Goal: Navigation & Orientation: Find specific page/section

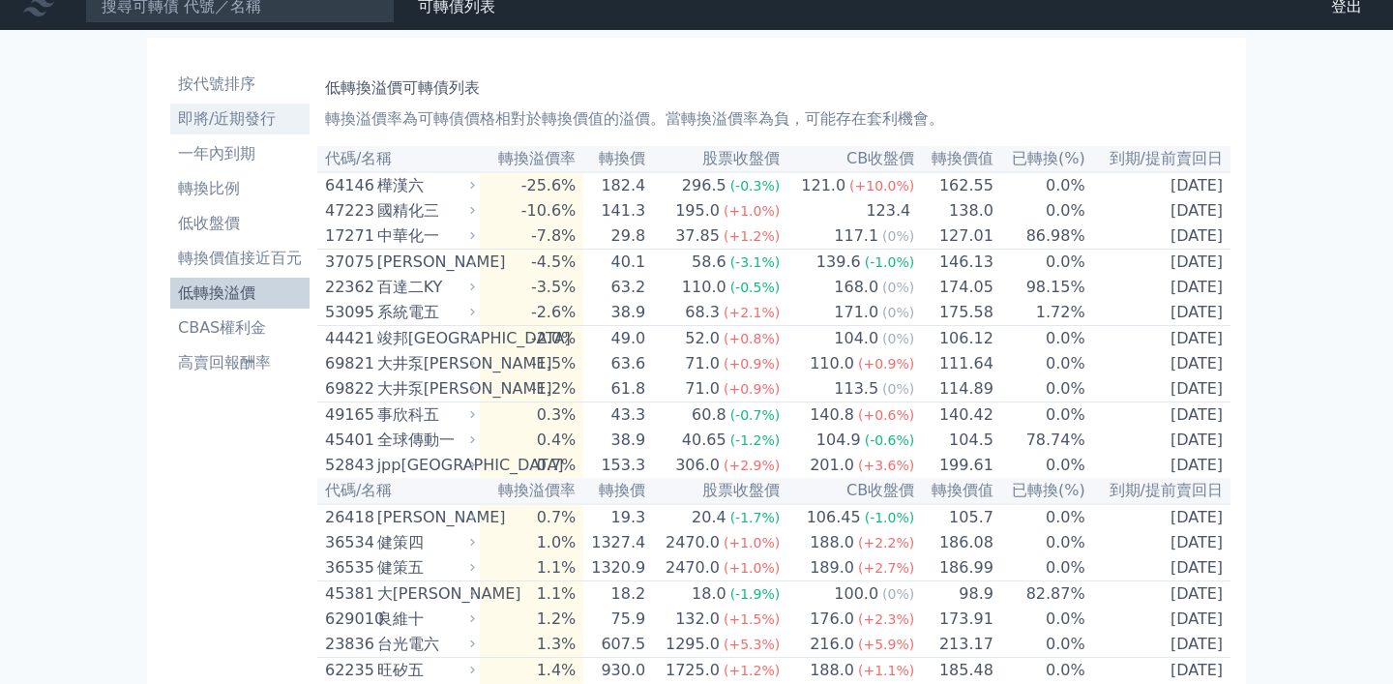
scroll to position [16, 0]
click at [226, 116] on li "即將/近期發行" at bounding box center [239, 118] width 139 height 23
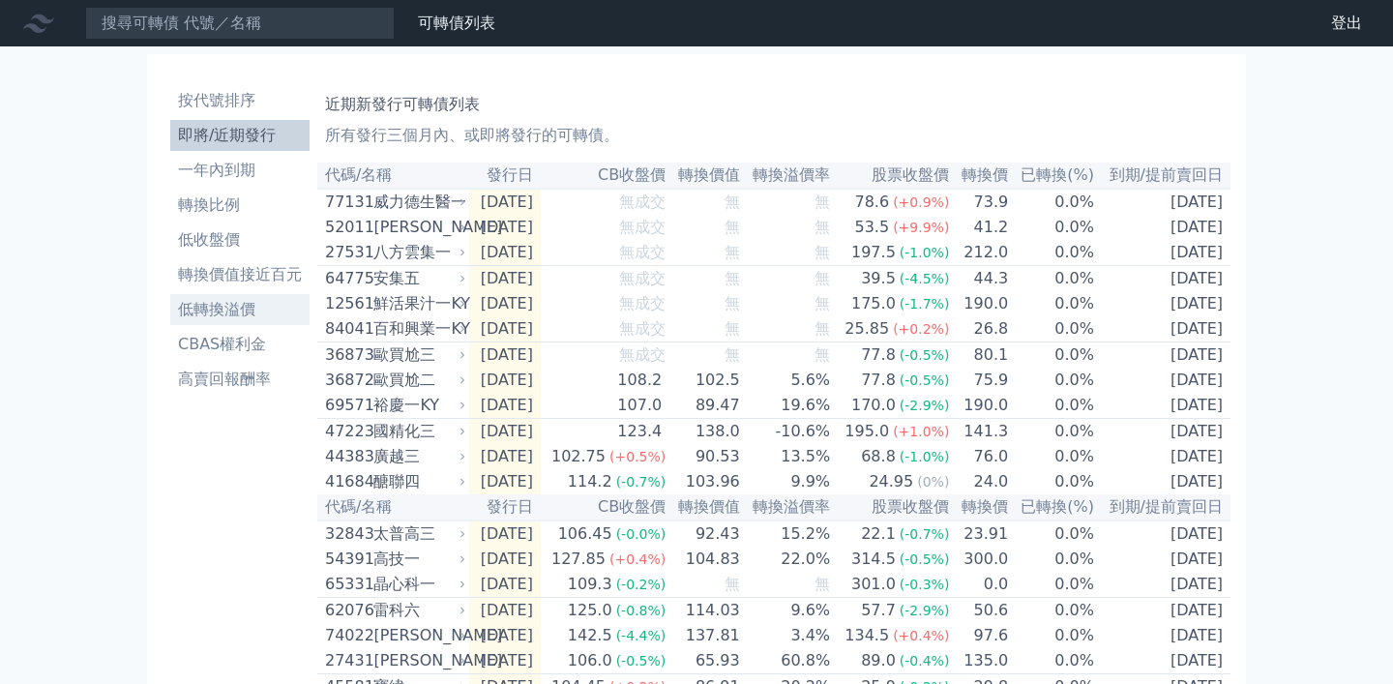
click at [248, 308] on li "低轉換溢價" at bounding box center [239, 309] width 139 height 23
click at [244, 300] on li "低轉換溢價" at bounding box center [239, 309] width 139 height 23
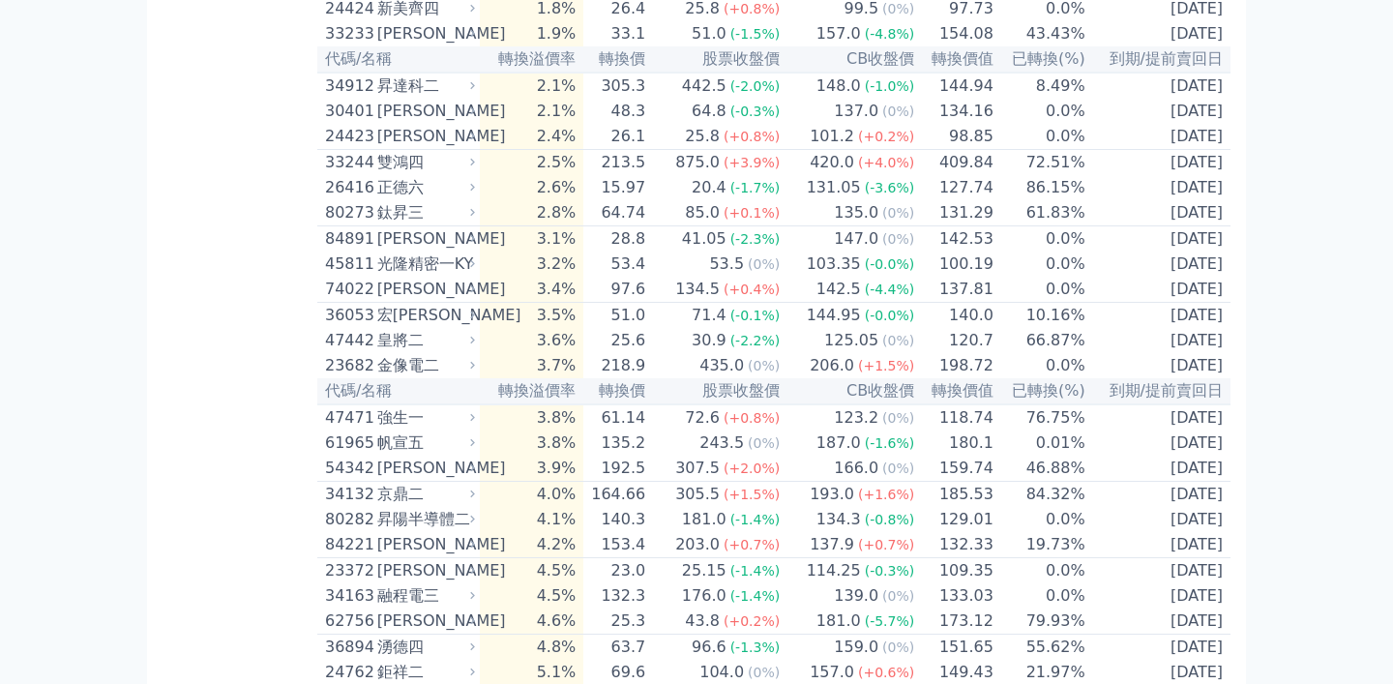
scroll to position [701, 0]
